Goal: Task Accomplishment & Management: Complete application form

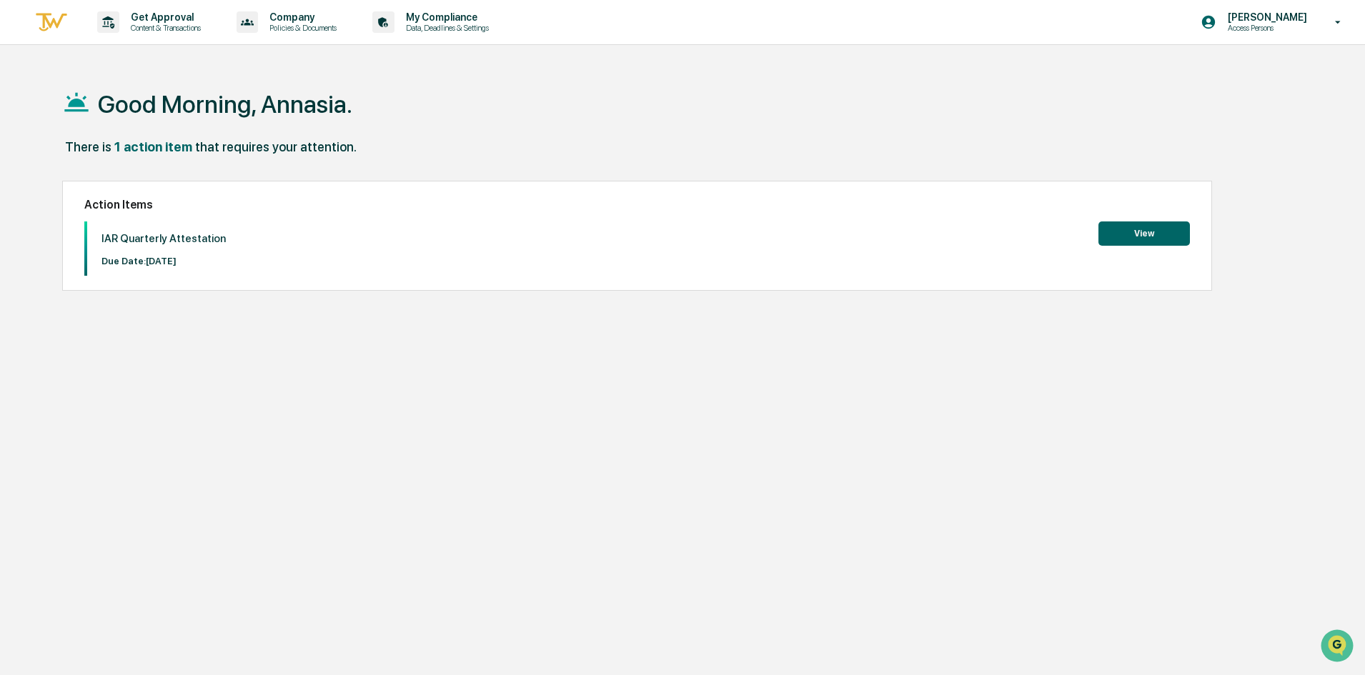
click at [1152, 229] on button "View" at bounding box center [1143, 234] width 91 height 24
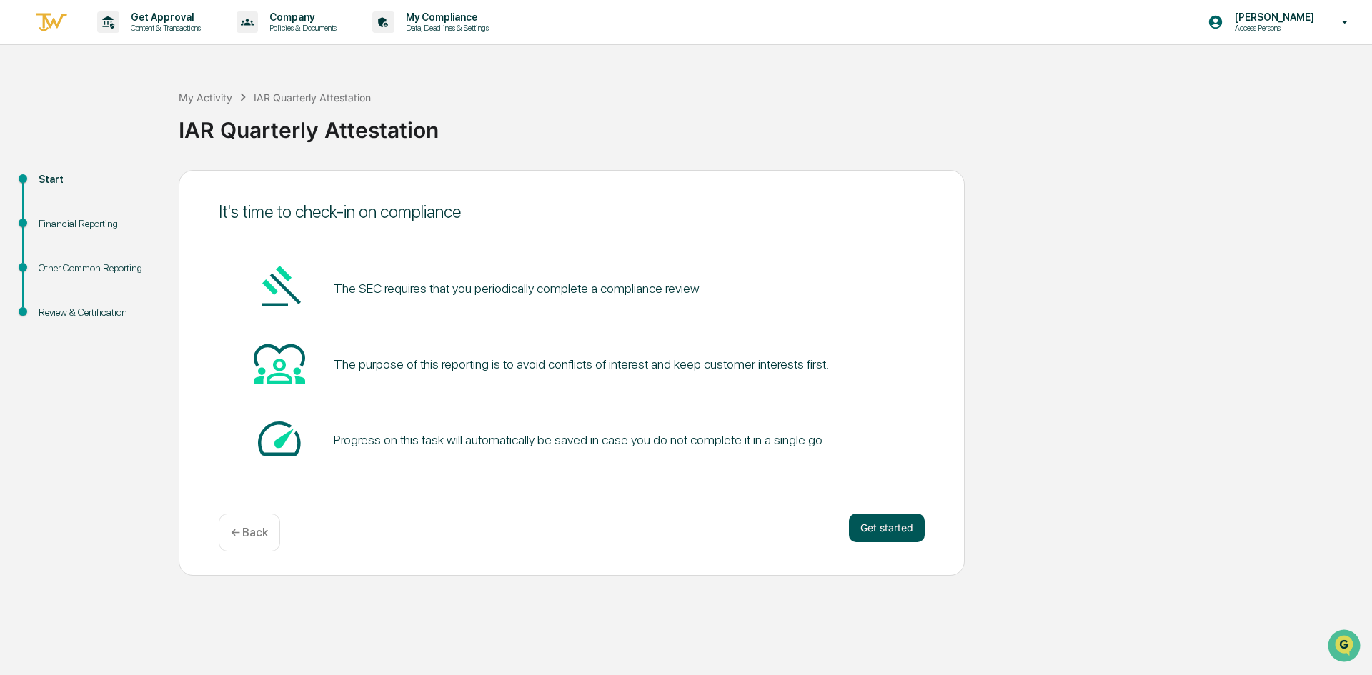
click at [872, 520] on button "Get started" at bounding box center [887, 528] width 76 height 29
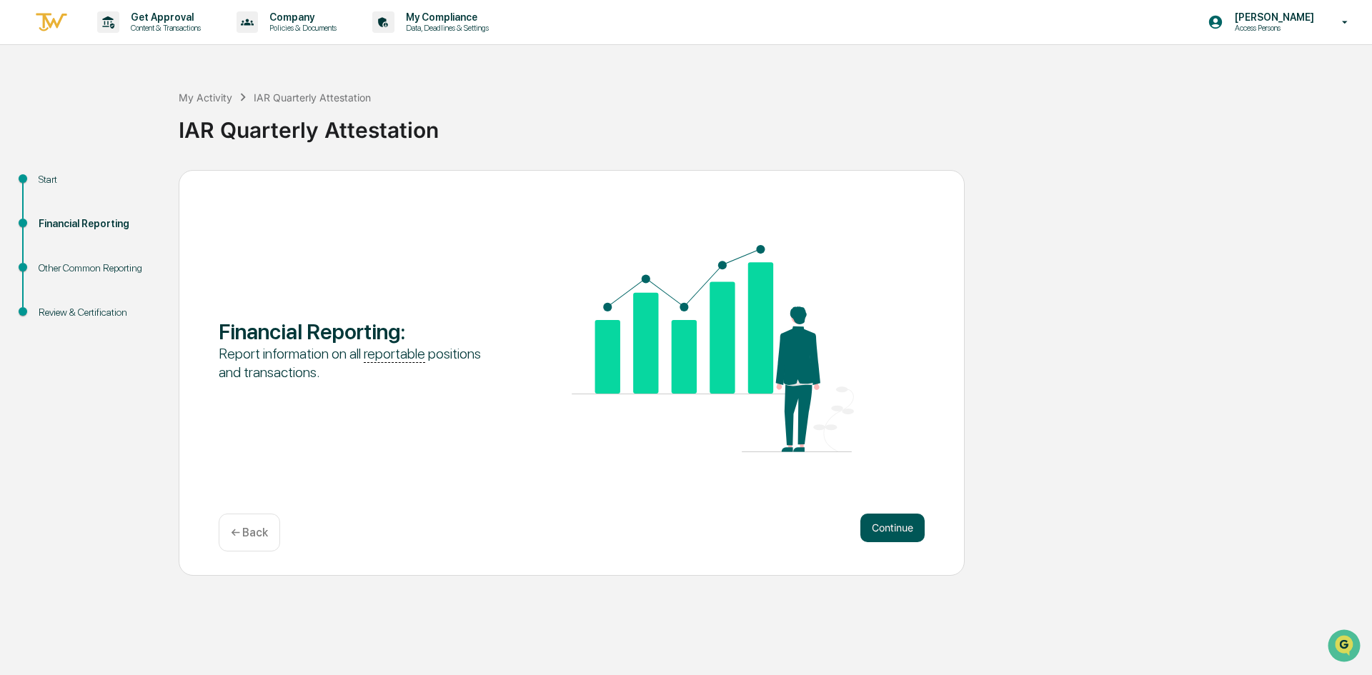
click at [888, 529] on button "Continue" at bounding box center [892, 528] width 64 height 29
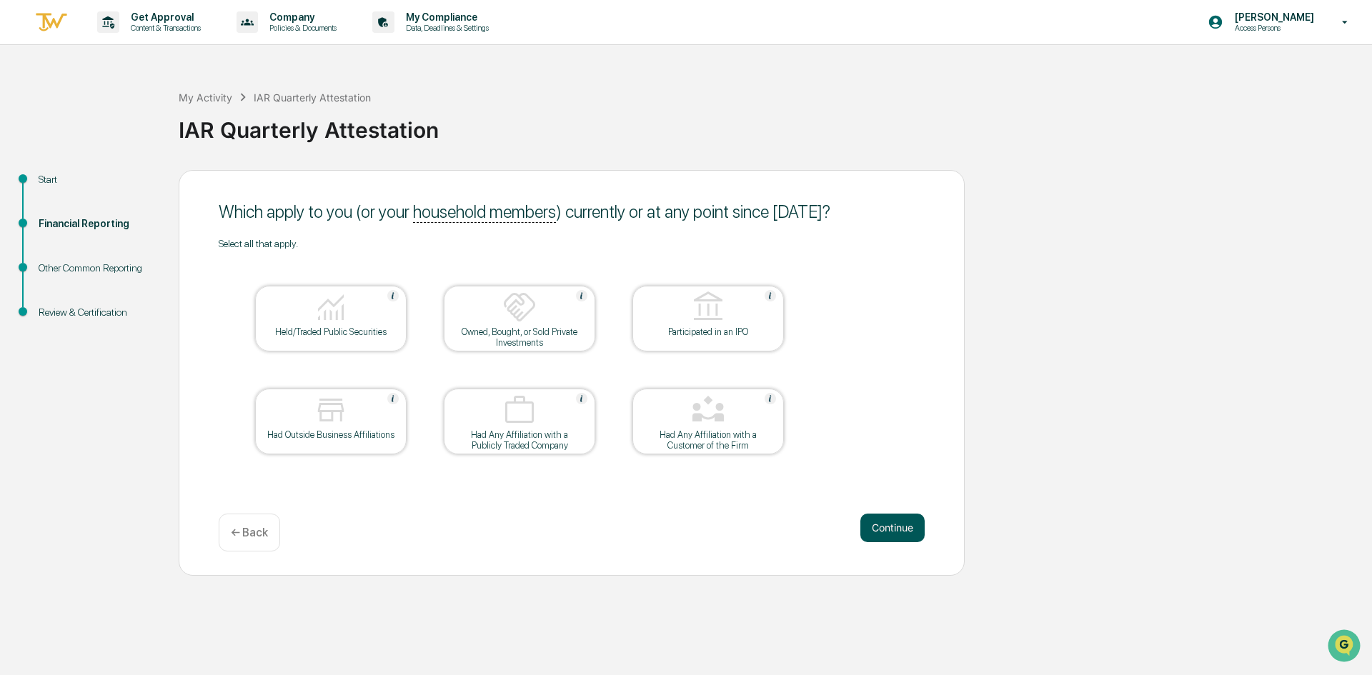
click at [886, 530] on button "Continue" at bounding box center [892, 528] width 64 height 29
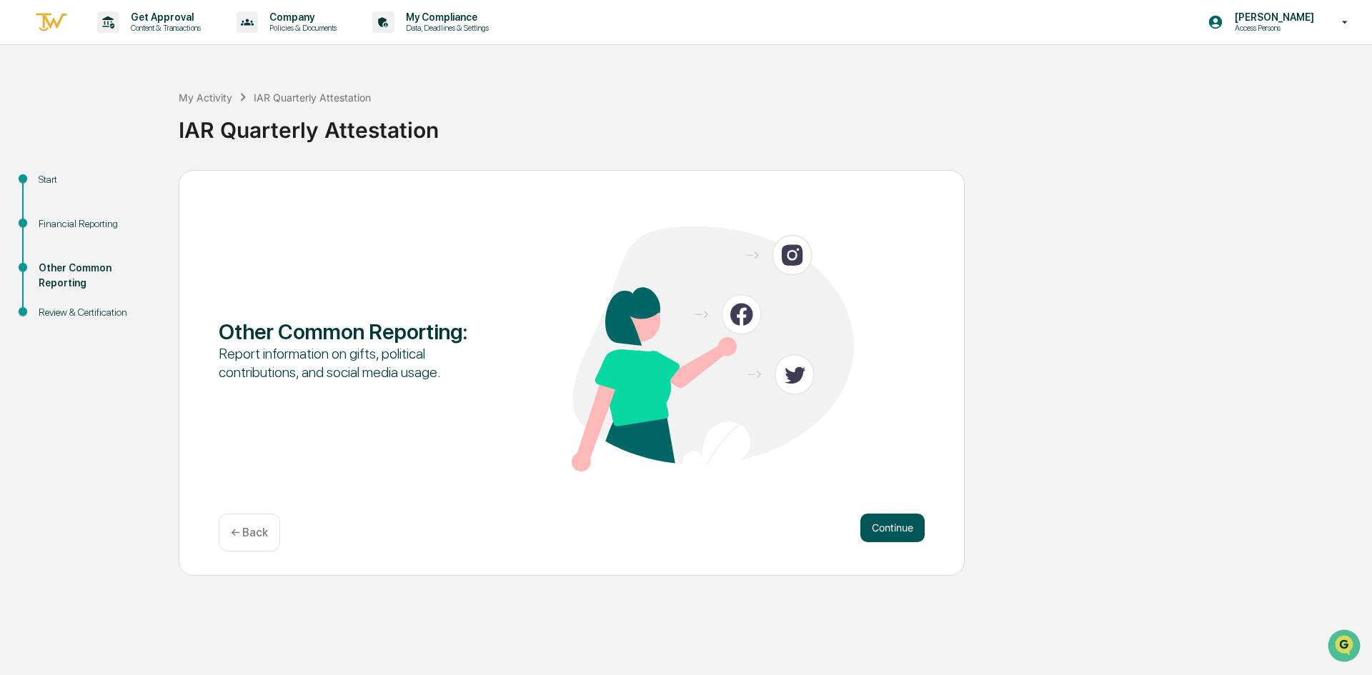
click at [900, 530] on button "Continue" at bounding box center [892, 528] width 64 height 29
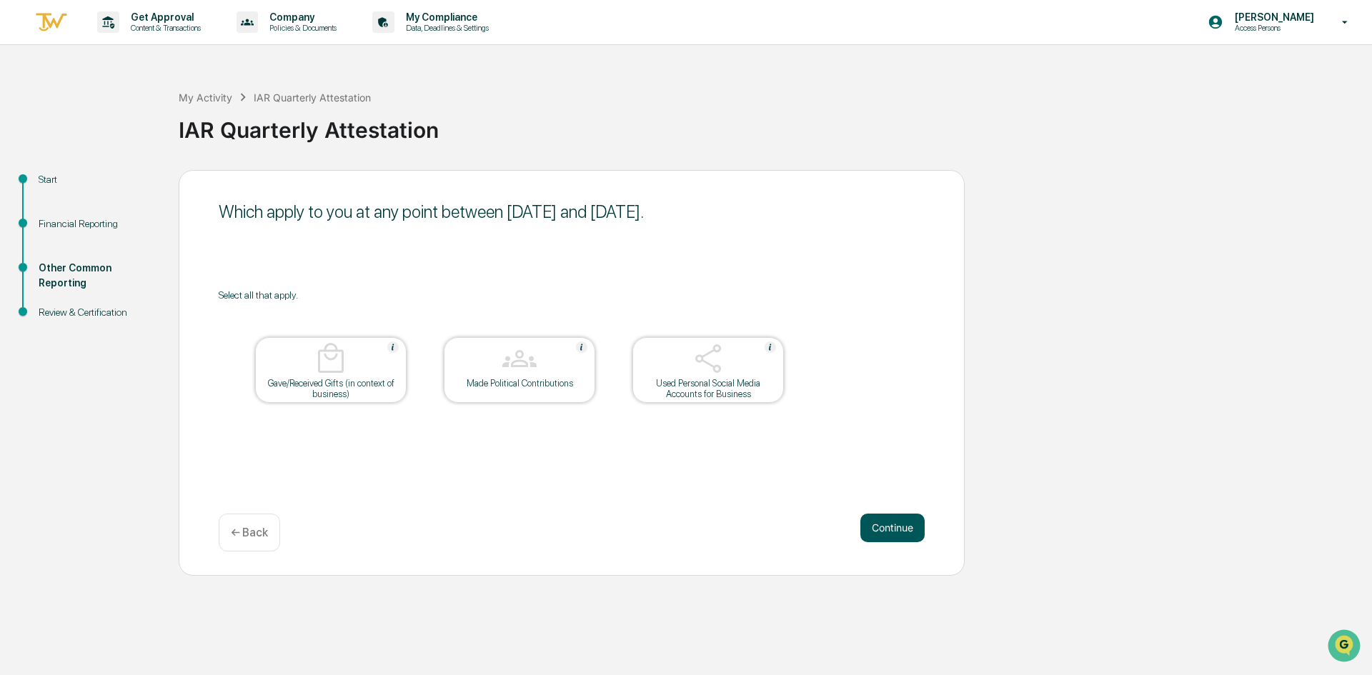
click at [894, 525] on button "Continue" at bounding box center [892, 528] width 64 height 29
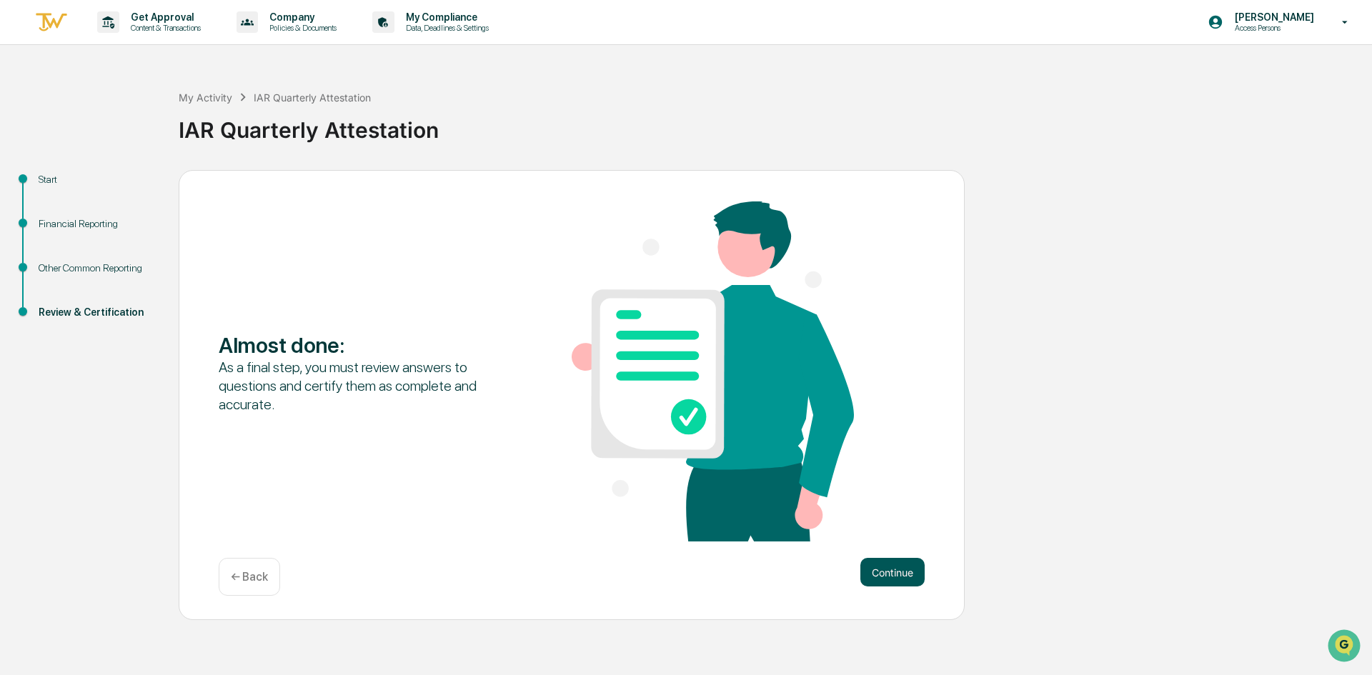
click at [880, 570] on button "Continue" at bounding box center [892, 572] width 64 height 29
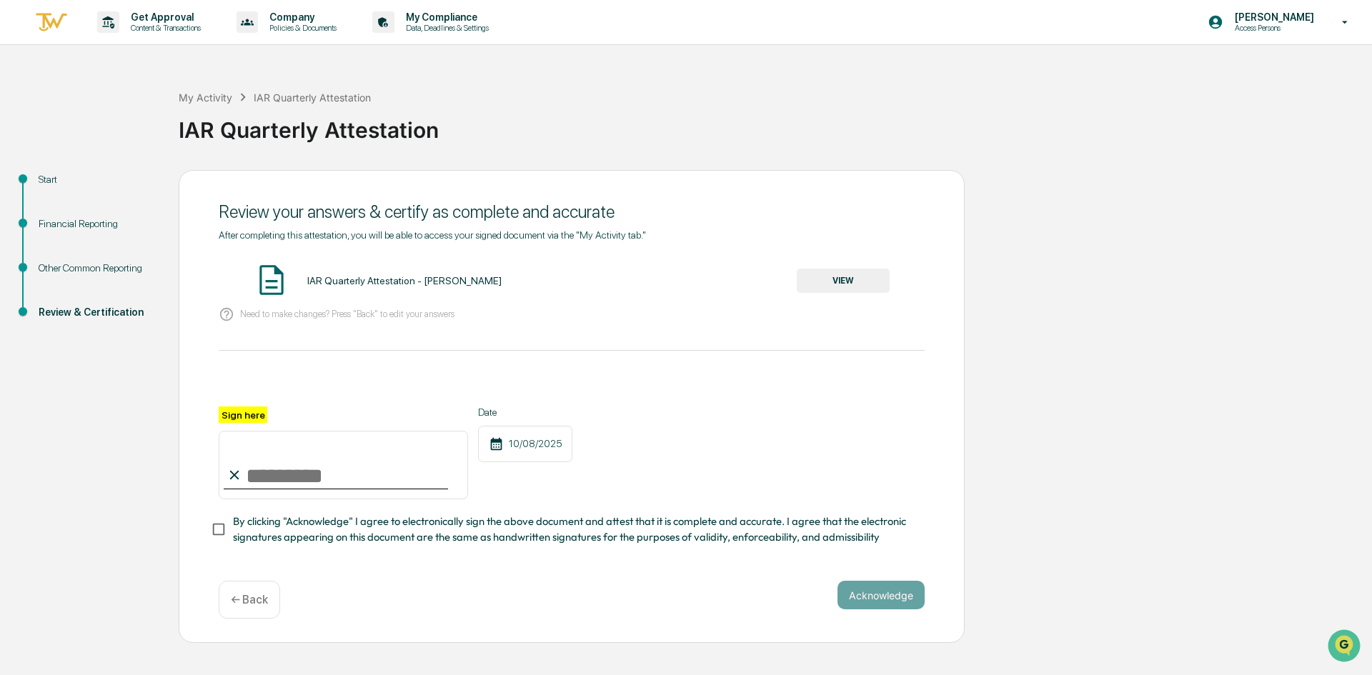
click at [237, 475] on icon at bounding box center [235, 475] width 16 height 16
click at [247, 483] on input "Sign here" at bounding box center [343, 465] width 249 height 69
type input "**********"
click at [885, 585] on button "Acknowledge" at bounding box center [881, 595] width 87 height 29
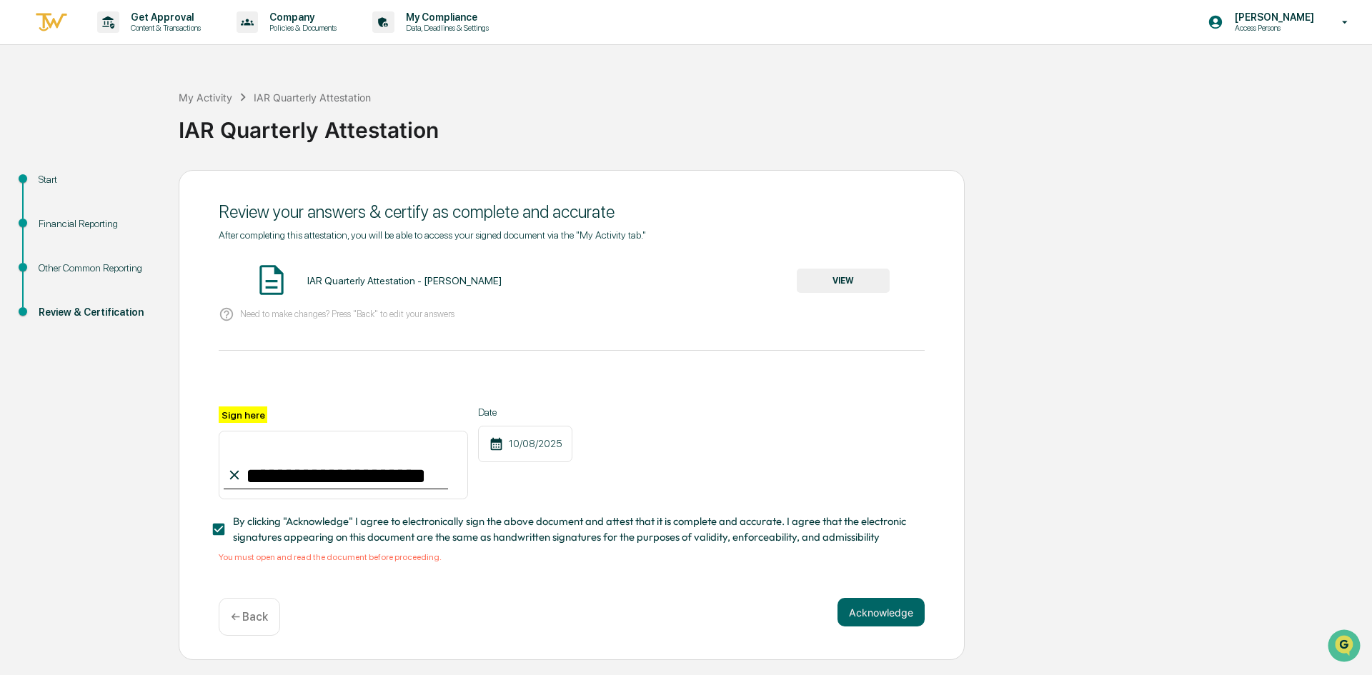
click at [831, 279] on button "VIEW" at bounding box center [843, 281] width 93 height 24
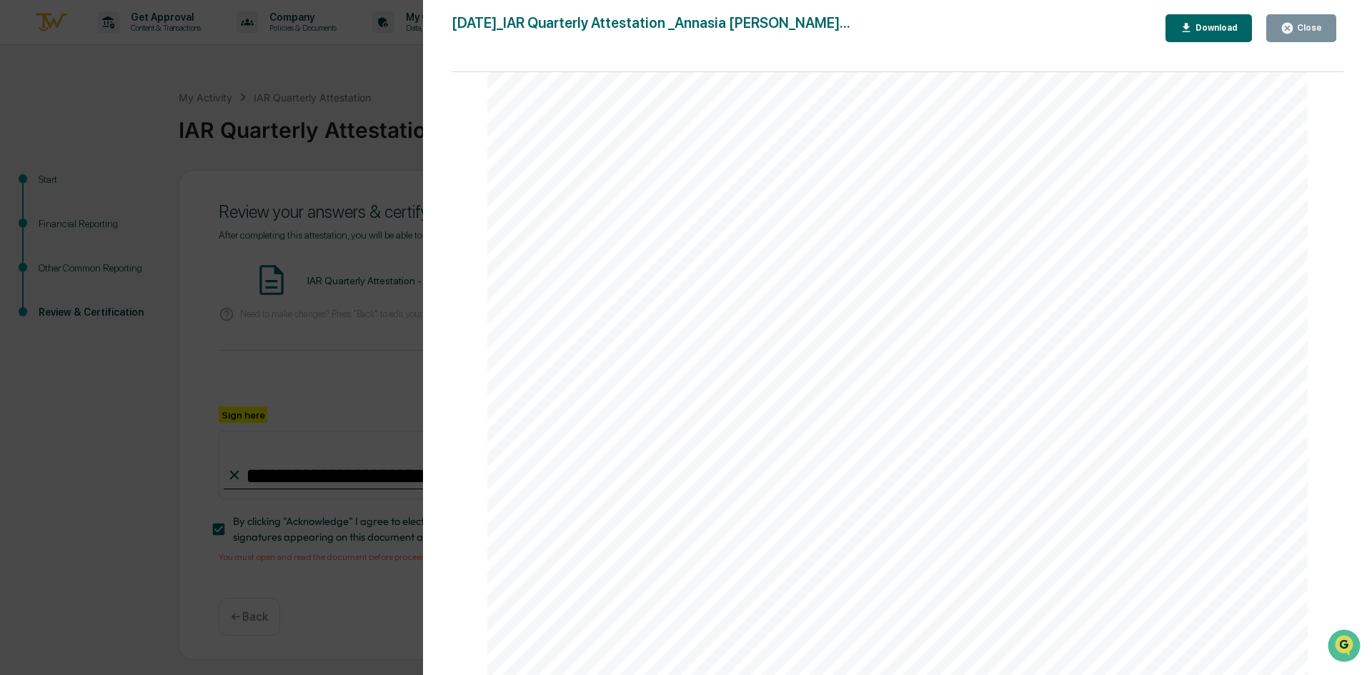
scroll to position [1358, 0]
click at [1324, 26] on button "Close" at bounding box center [1301, 28] width 70 height 28
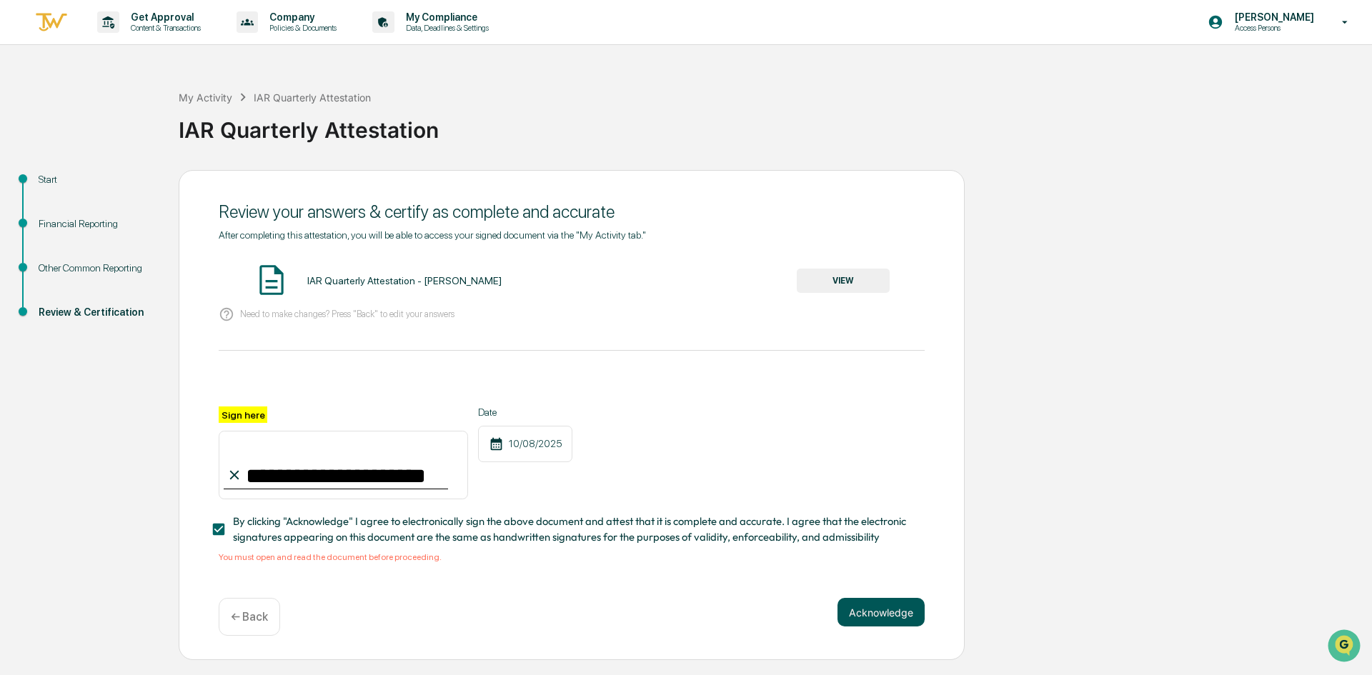
click at [845, 610] on button "Acknowledge" at bounding box center [881, 612] width 87 height 29
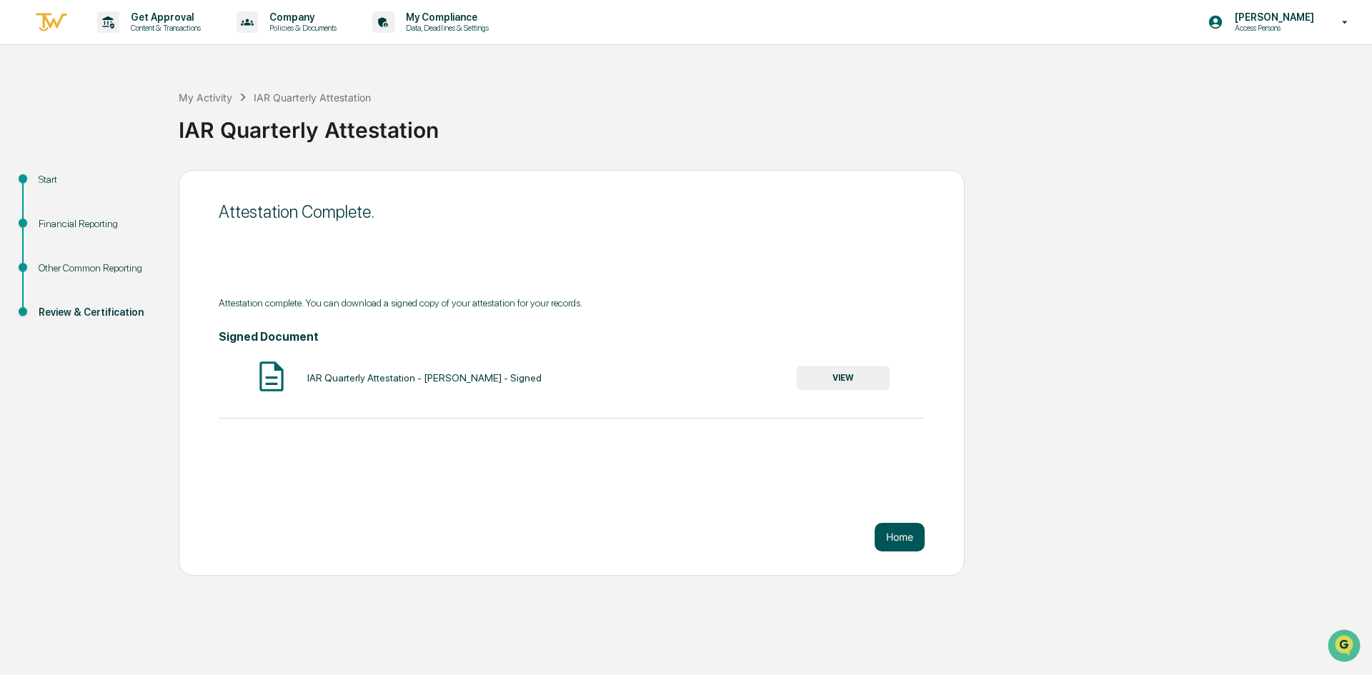
click at [892, 535] on button "Home" at bounding box center [900, 537] width 50 height 29
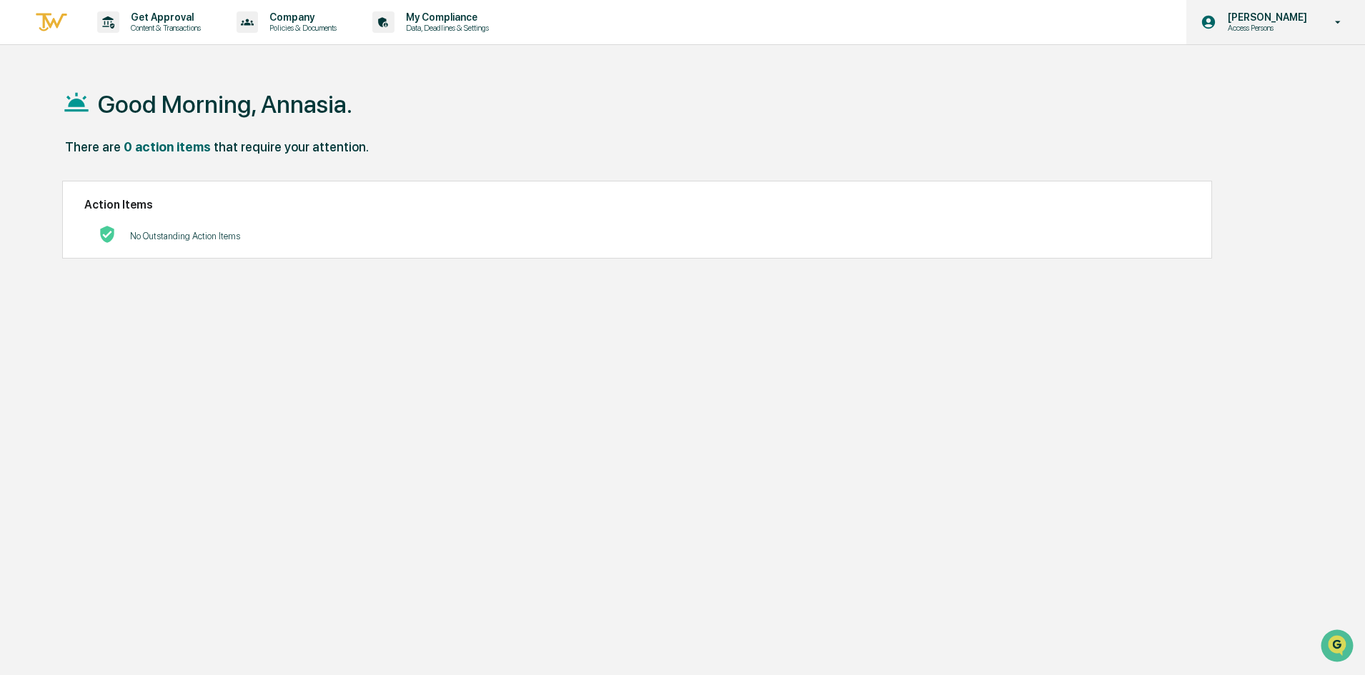
click at [1329, 26] on icon at bounding box center [1338, 23] width 25 height 14
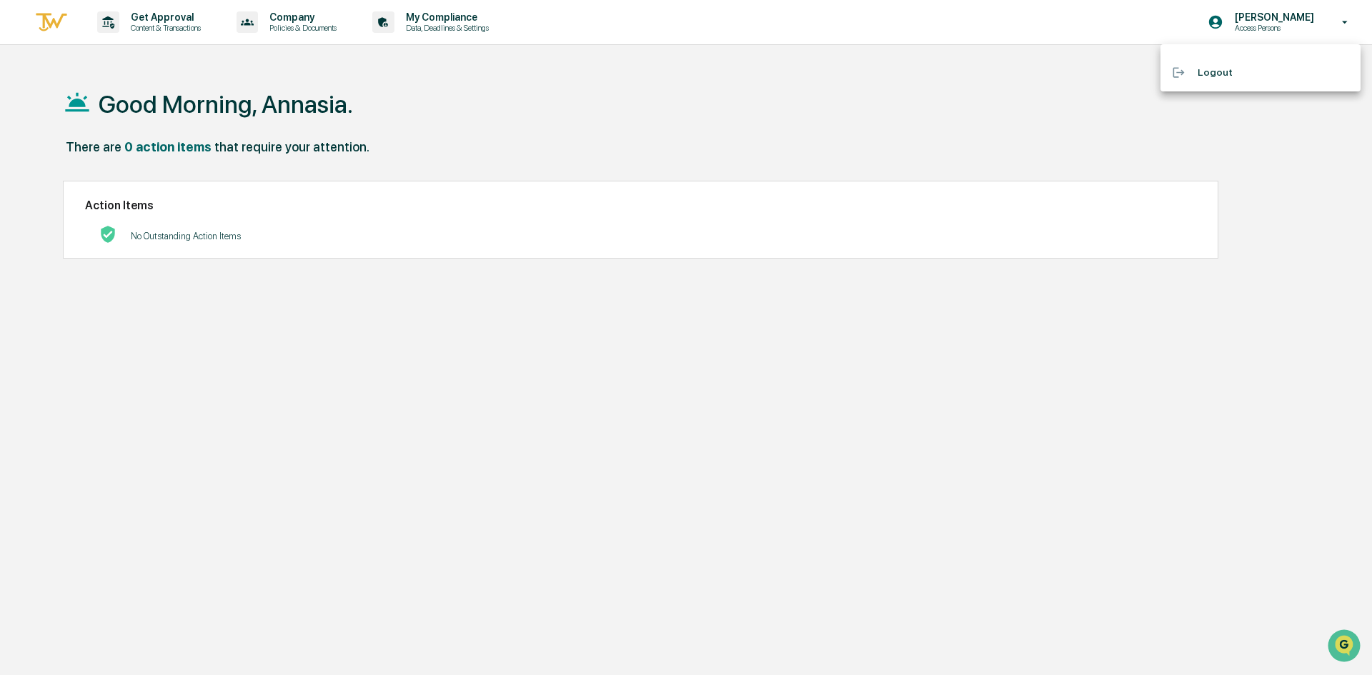
click at [1207, 76] on li "Logout" at bounding box center [1261, 72] width 200 height 26
